Goal: Communication & Community: Ask a question

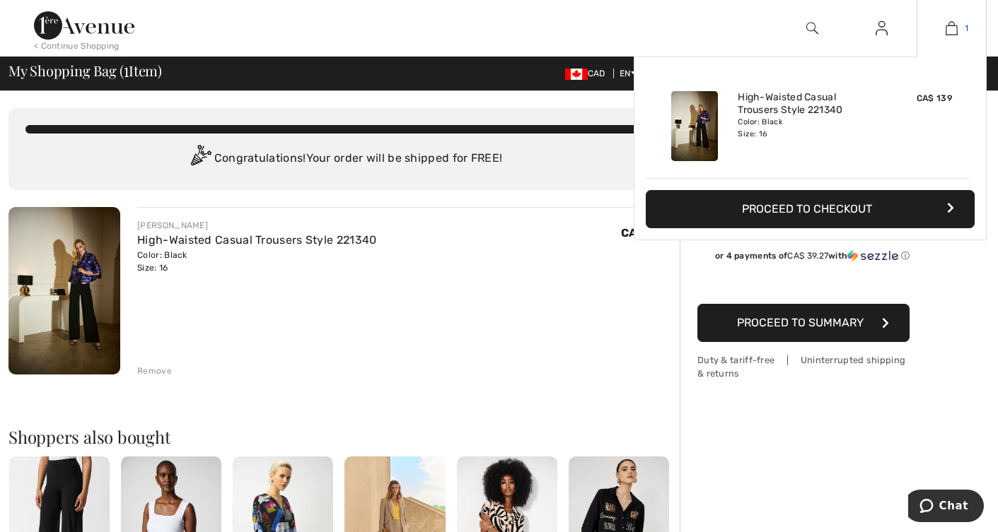
click at [955, 28] on img at bounding box center [951, 28] width 12 height 17
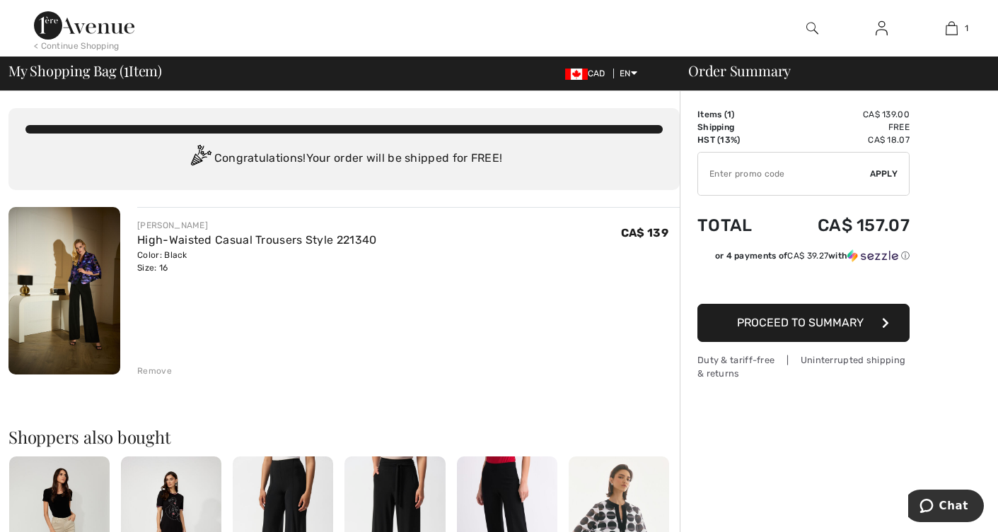
drag, startPoint x: 834, startPoint y: 202, endPoint x: 476, endPoint y: 354, distance: 389.4
click at [476, 354] on div "JOSEPH RIBKOFF High-Waisted Casual Trousers Style 221340 Color: Black Size: 16 …" at bounding box center [408, 292] width 542 height 170
click at [433, 348] on div "JOSEPH RIBKOFF High-Waisted Casual Trousers Style 221340 Color: Black Size: 16 …" at bounding box center [408, 292] width 542 height 170
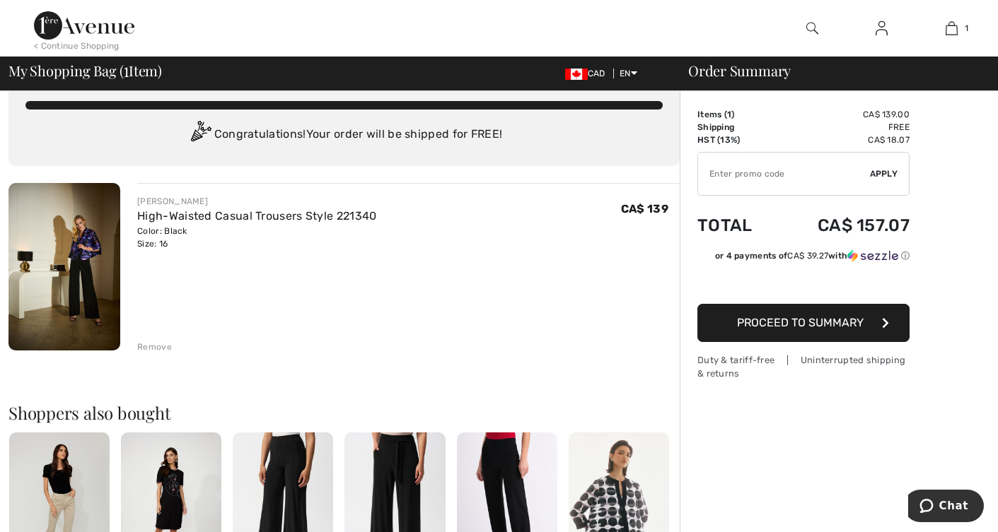
scroll to position [23, 0]
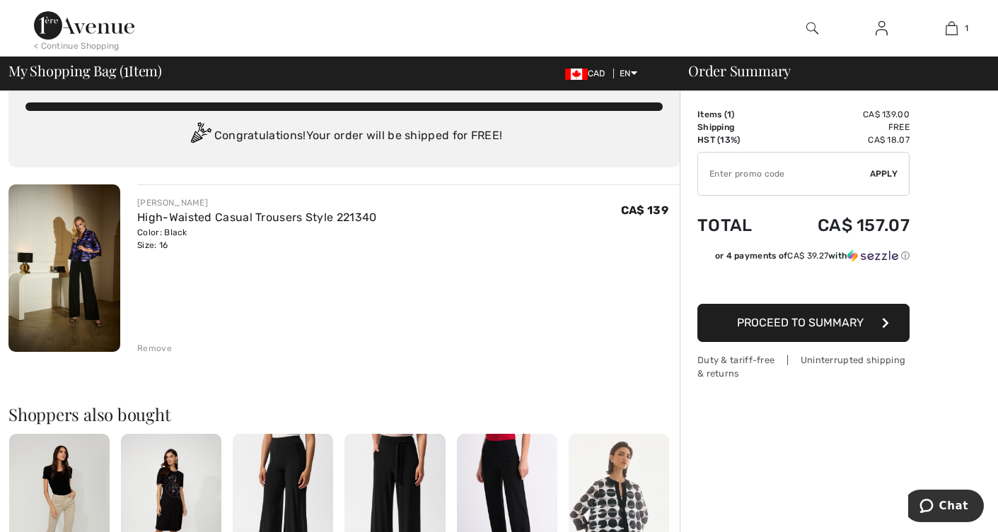
click at [413, 432] on div "Shoppers also bought Quick view FRANK LYMAN Slim Ankle-Length Trousers Style 25…" at bounding box center [343, 511] width 671 height 279
click at [412, 432] on div "Shoppers also bought Quick view FRANK LYMAN Slim Ankle-Length Trousers Style 25…" at bounding box center [343, 511] width 671 height 279
click at [250, 218] on link "High-Waisted Casual Trousers Style 221340" at bounding box center [256, 217] width 239 height 13
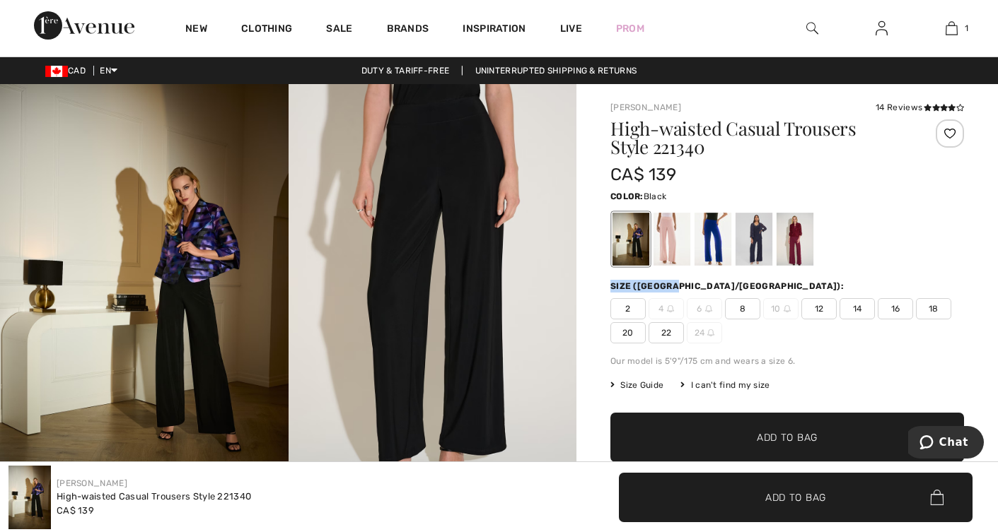
click at [818, 267] on div "High-waisted Casual Trousers Style 221340 CA$ 139 Color: Black Size (CA/[GEOGRA…" at bounding box center [787, 327] width 354 height 417
click at [993, 64] on div "Duty & tariff-free | Uninterrupted shipping & returns" at bounding box center [499, 70] width 998 height 13
drag, startPoint x: 993, startPoint y: 43, endPoint x: 989, endPoint y: 186, distance: 142.9
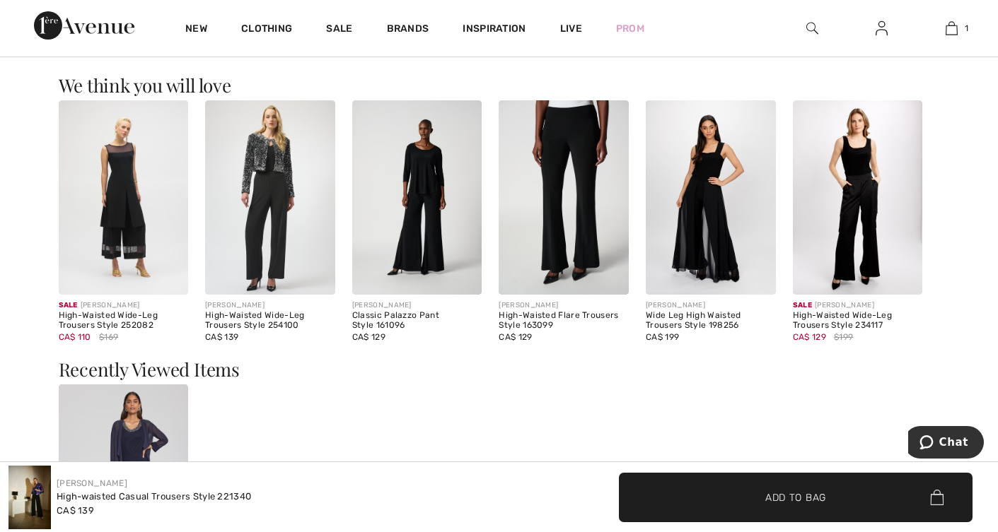
scroll to position [1621, 0]
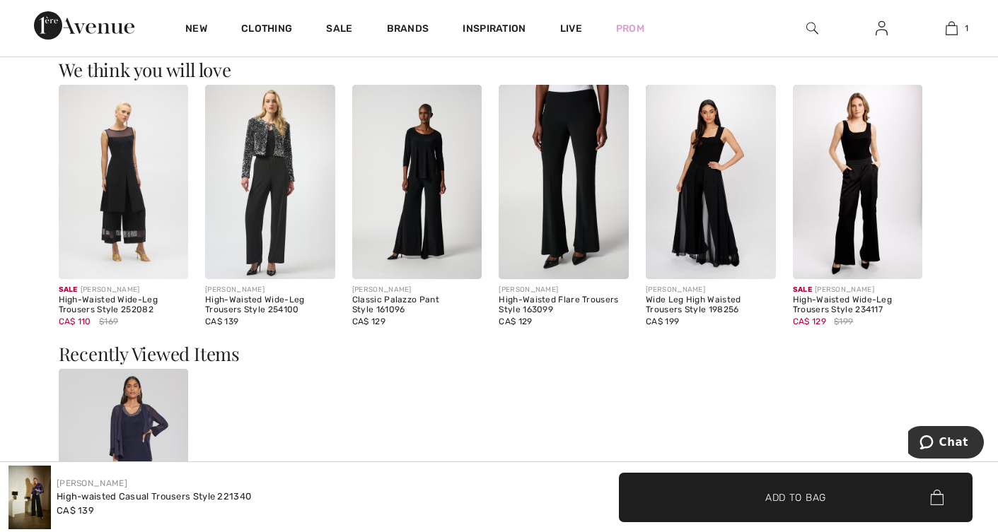
click at [887, 355] on h3 "Recently Viewed Items" at bounding box center [499, 354] width 881 height 18
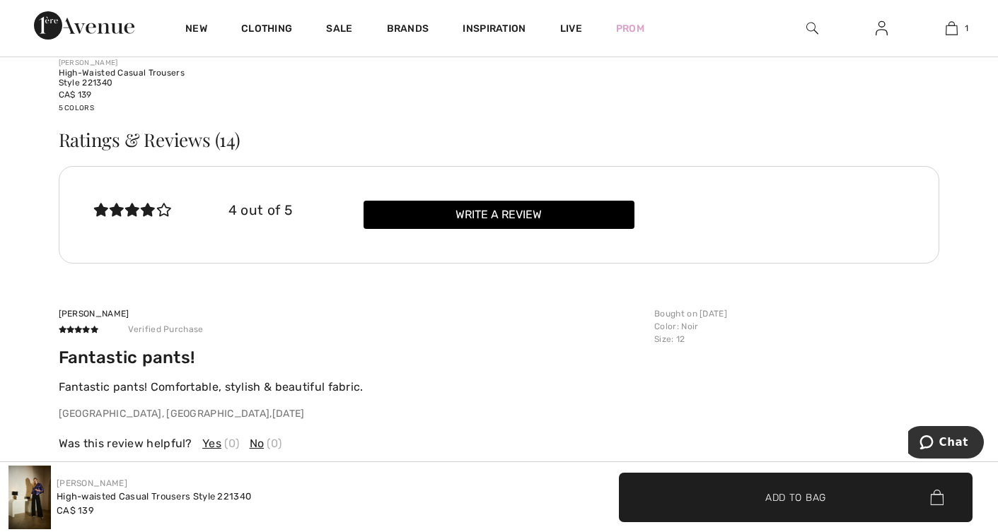
scroll to position [2138, 0]
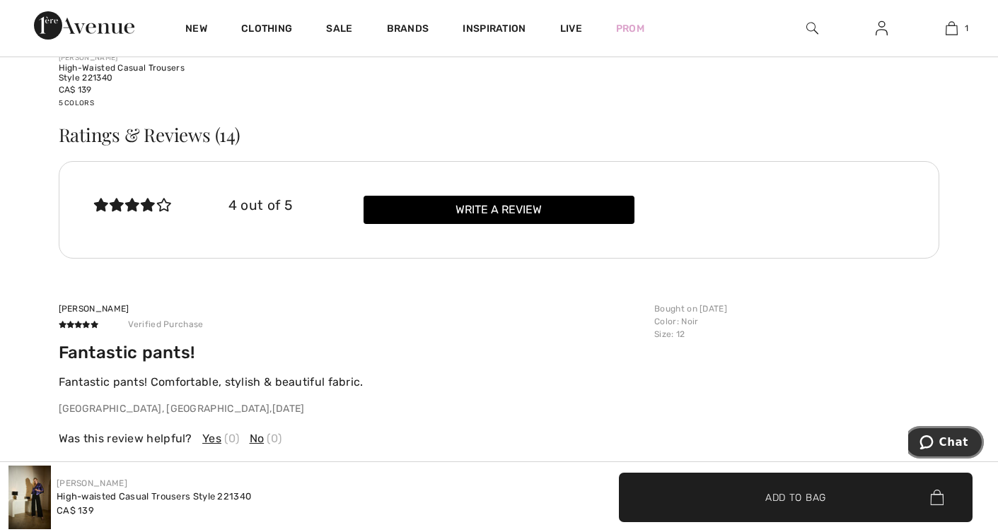
click at [957, 445] on span "Chat" at bounding box center [953, 442] width 29 height 13
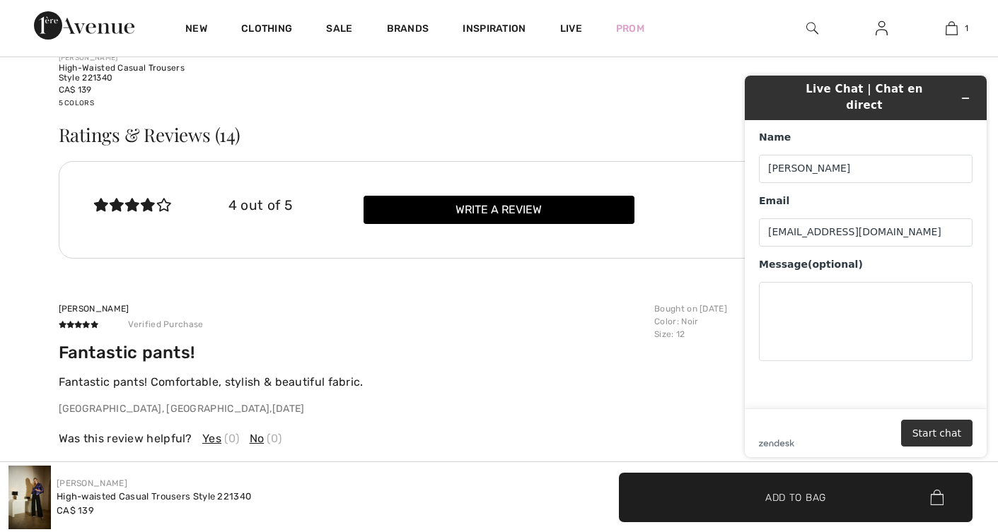
scroll to position [0, 0]
click at [826, 310] on textarea "Message (optional)" at bounding box center [866, 321] width 214 height 79
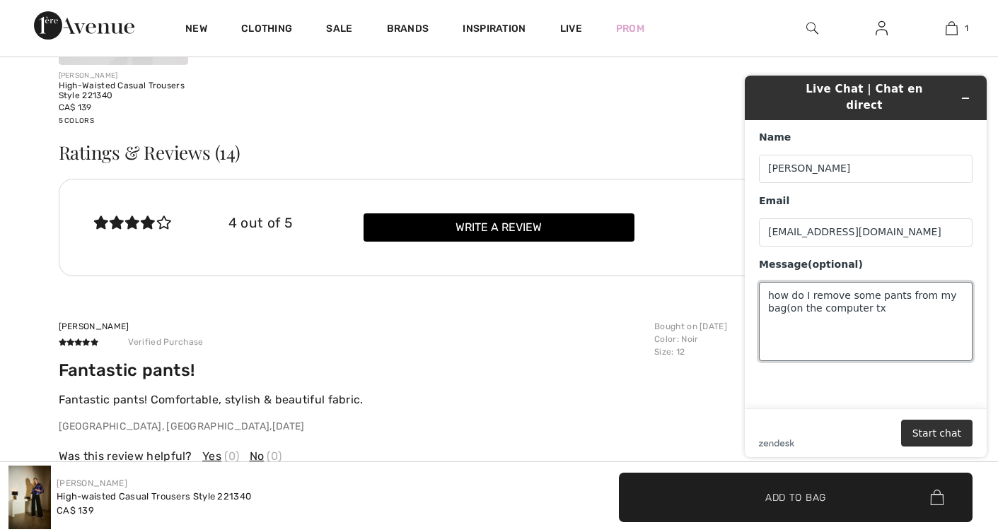
scroll to position [2097, 0]
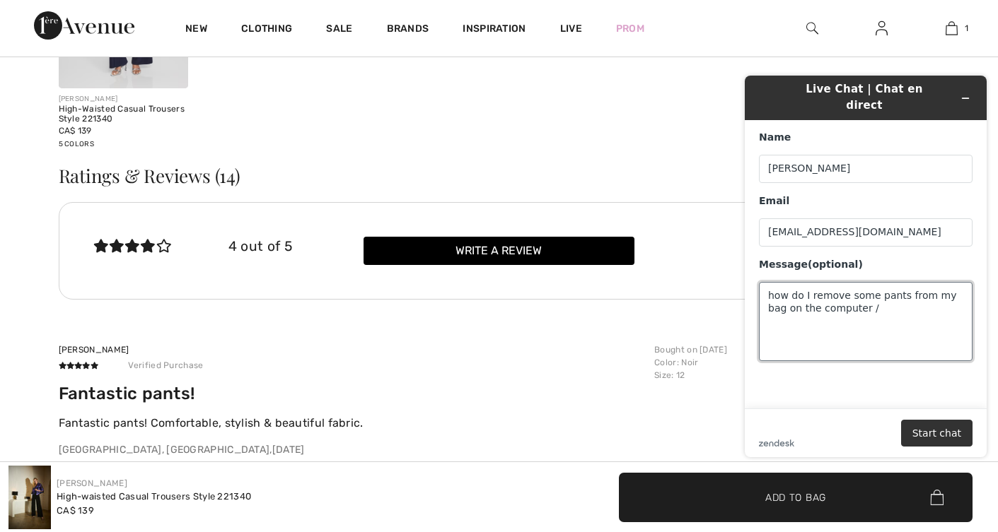
drag, startPoint x: 848, startPoint y: 298, endPoint x: 853, endPoint y: 339, distance: 42.1
type textarea "how do I remove some pants from my bag on the computer /tx, [GEOGRAPHIC_DATA]"
click at [955, 431] on button "Start chat" at bounding box center [936, 433] width 71 height 27
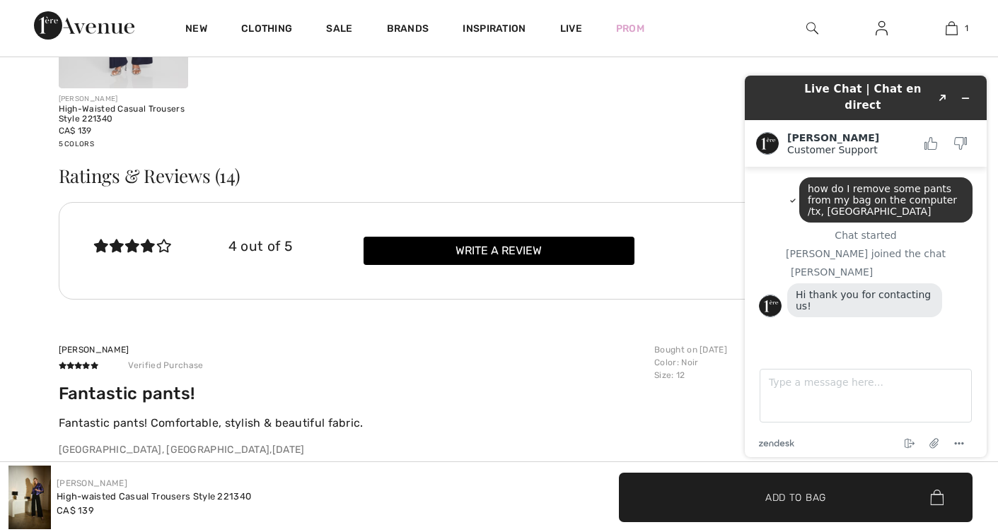
click at [955, 431] on div "zendesk .cls-1{fill:#03363d;} End chat Attach file Options" at bounding box center [866, 437] width 214 height 18
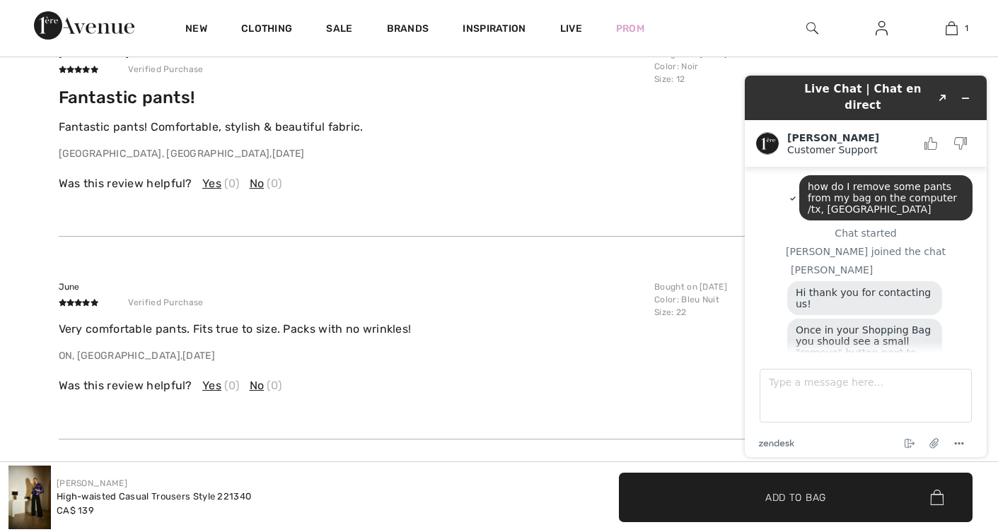
scroll to position [2398, 0]
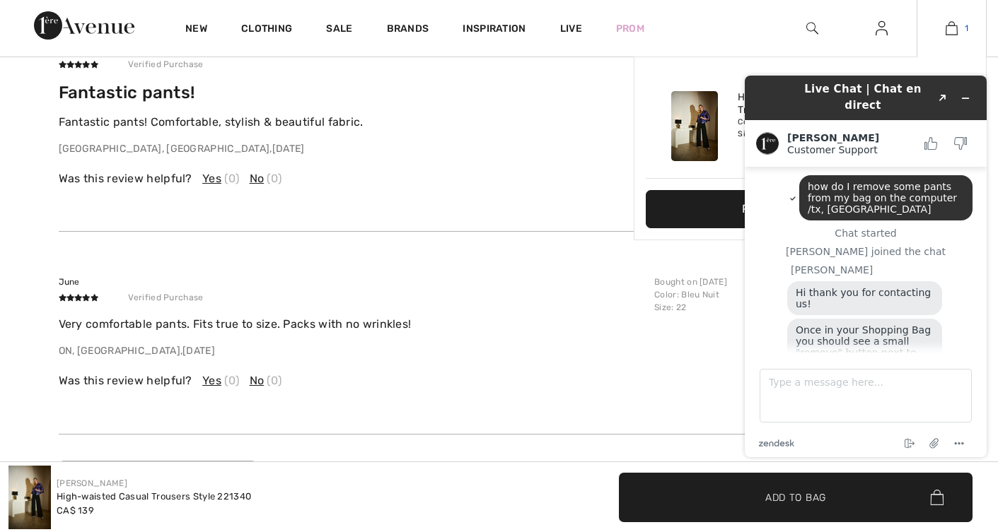
click at [956, 25] on img at bounding box center [951, 28] width 12 height 17
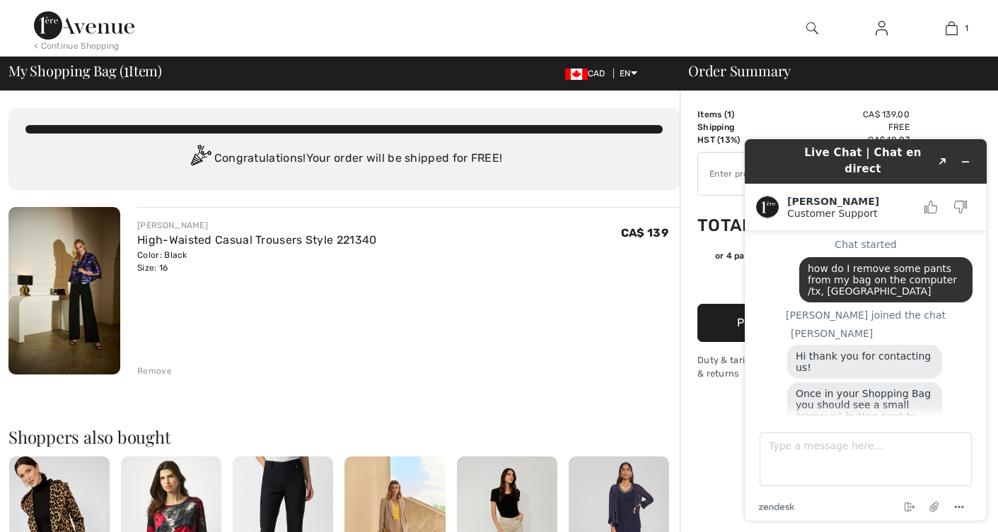
click at [161, 373] on div "Remove" at bounding box center [154, 371] width 35 height 13
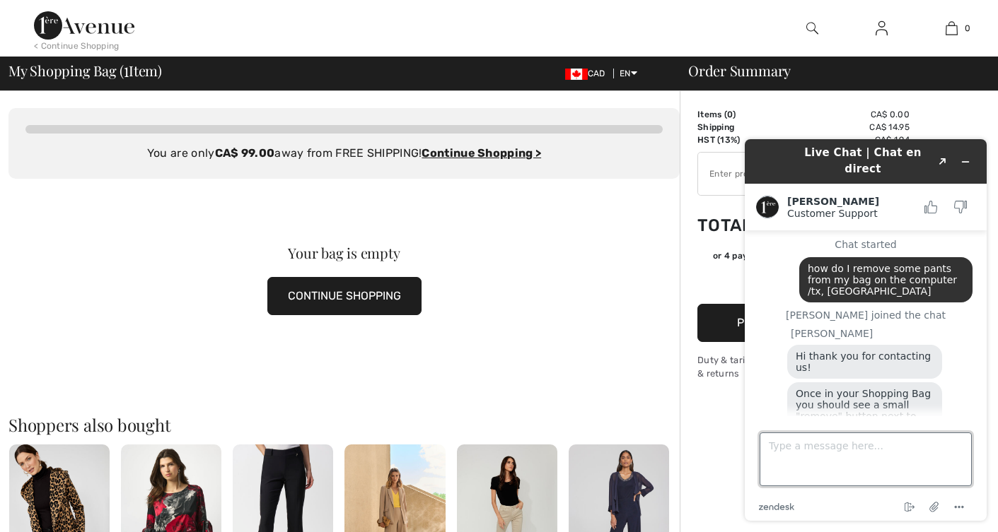
click at [786, 455] on textarea "Type a message here..." at bounding box center [865, 460] width 212 height 54
click at [783, 467] on textarea "got it, tx, MG" at bounding box center [865, 460] width 212 height 54
type textarea "got. it, tx, MG"
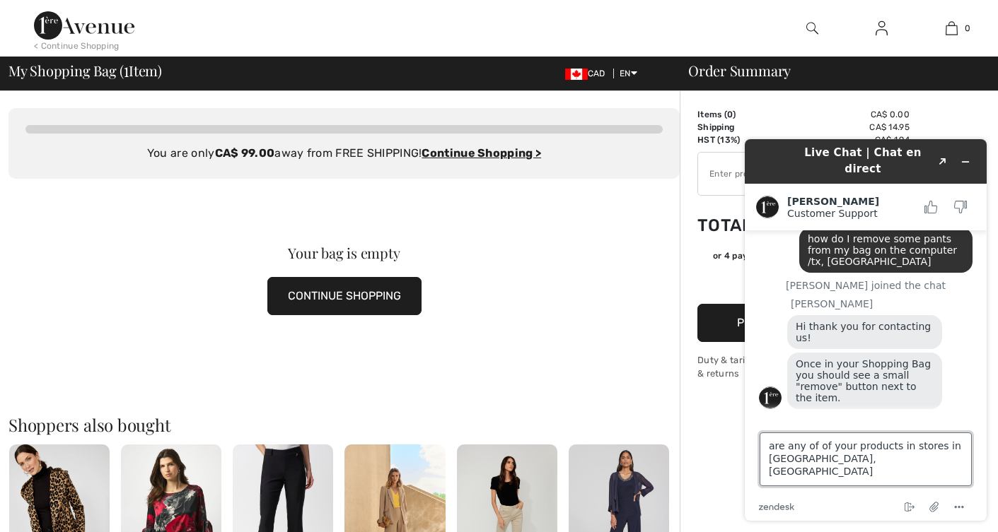
drag, startPoint x: 797, startPoint y: 468, endPoint x: 830, endPoint y: 443, distance: 41.9
click at [791, 468] on textarea "are any of of your products in stores in Toronto, MG" at bounding box center [865, 460] width 212 height 54
type textarea "are any of of your products in stores in Toronto, MG"
drag, startPoint x: 892, startPoint y: 414, endPoint x: 953, endPoint y: 348, distance: 90.1
click at [953, 348] on main "Chat started how do I remove some pants from my bag on the computer /tx, MG Ama…" at bounding box center [867, 324] width 231 height 186
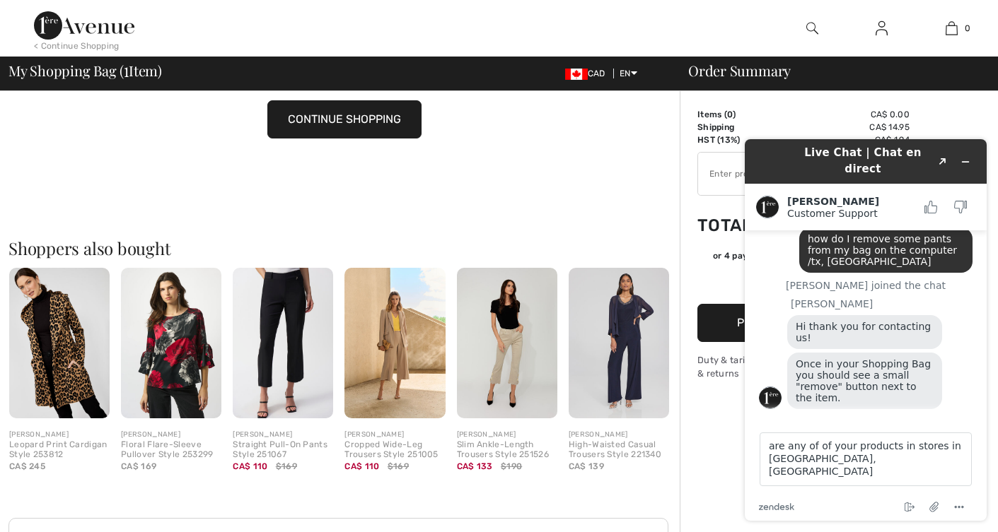
click at [991, 453] on div "Live Chat | Chat en direct Created with Sketch. Amanda Customer Support Custome…" at bounding box center [865, 330] width 264 height 404
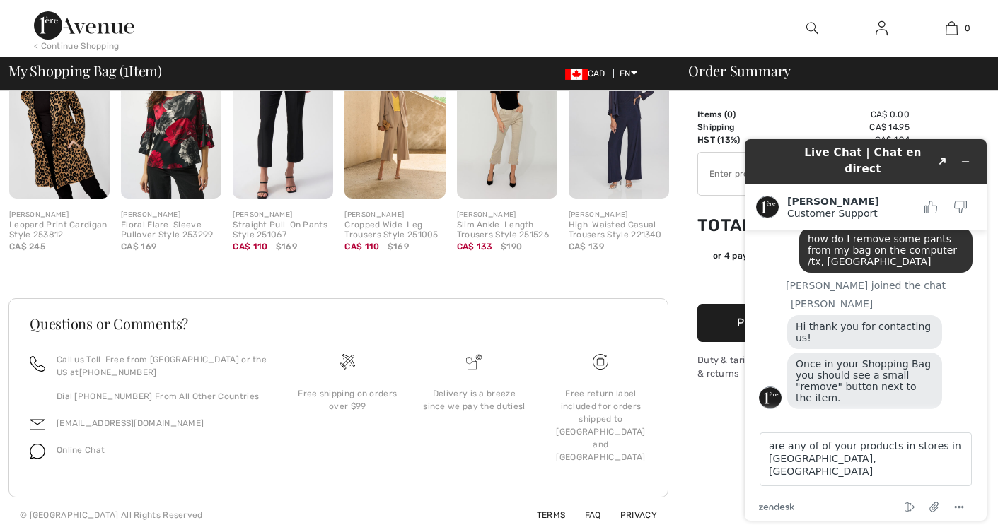
scroll to position [397, 0]
click at [875, 515] on div "End chat Attach file Options" at bounding box center [883, 508] width 178 height 18
